Goal: Task Accomplishment & Management: Manage account settings

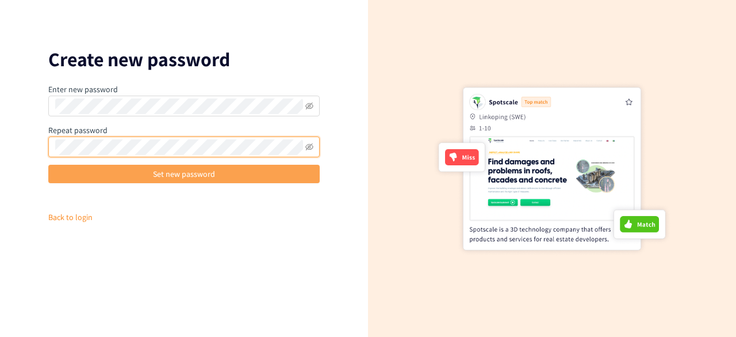
click at [109, 174] on button "Set new password" at bounding box center [184, 174] width 272 height 18
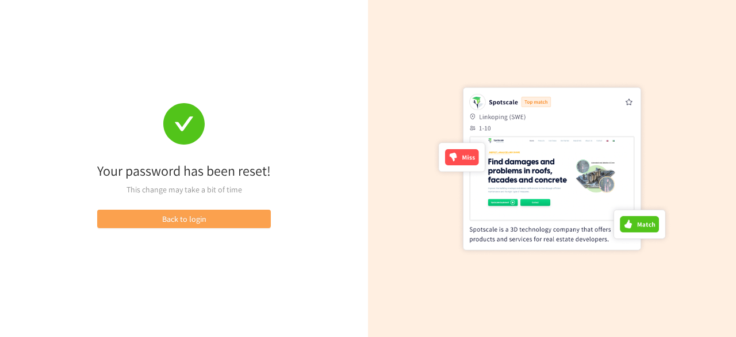
click at [174, 215] on span "Back to login" at bounding box center [184, 218] width 44 height 13
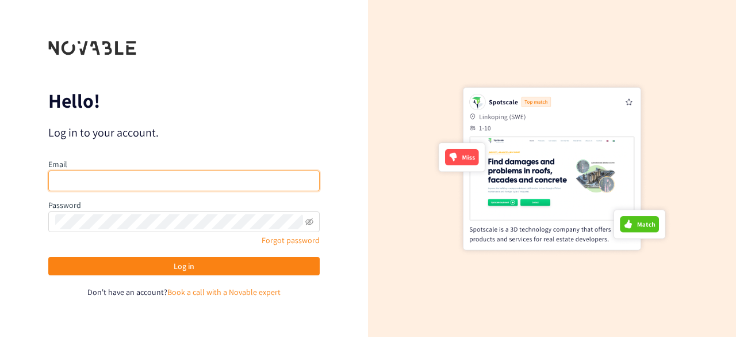
click at [156, 182] on input "email" at bounding box center [184, 180] width 272 height 21
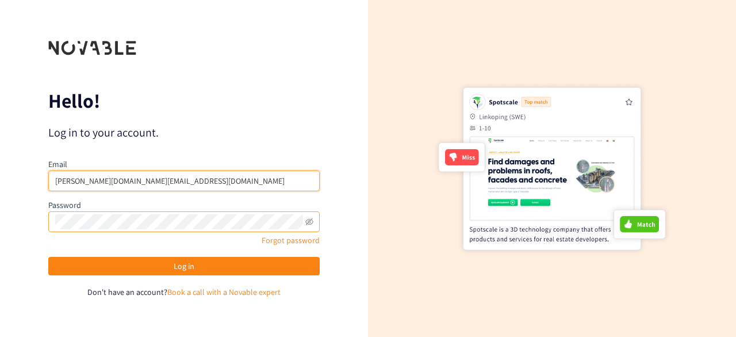
type input "[PERSON_NAME][DOMAIN_NAME][EMAIL_ADDRESS][DOMAIN_NAME]"
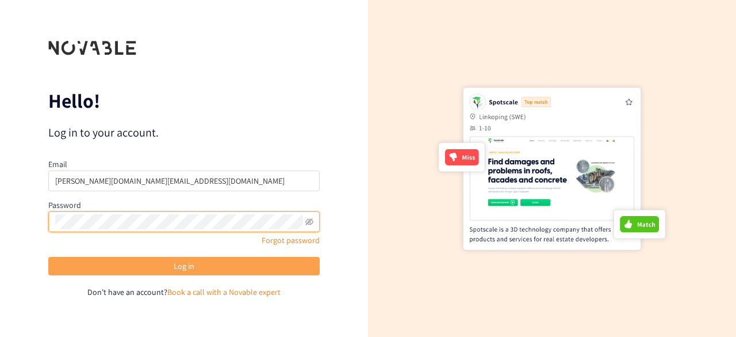
click at [148, 263] on button "Log in" at bounding box center [184, 266] width 272 height 18
